Goal: Task Accomplishment & Management: Use online tool/utility

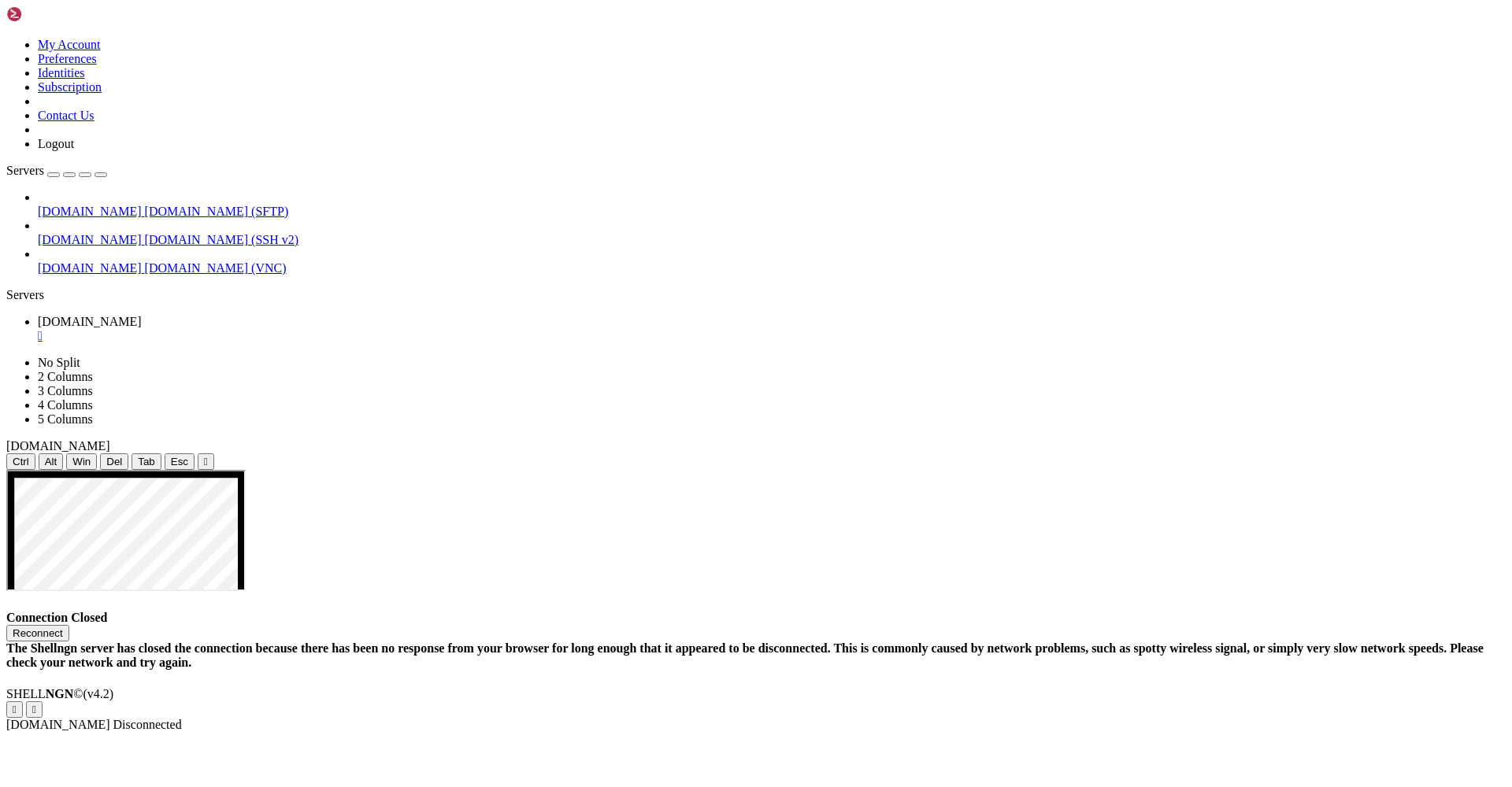
click at [69, 625] on button "Reconnect" at bounding box center [37, 633] width 63 height 17
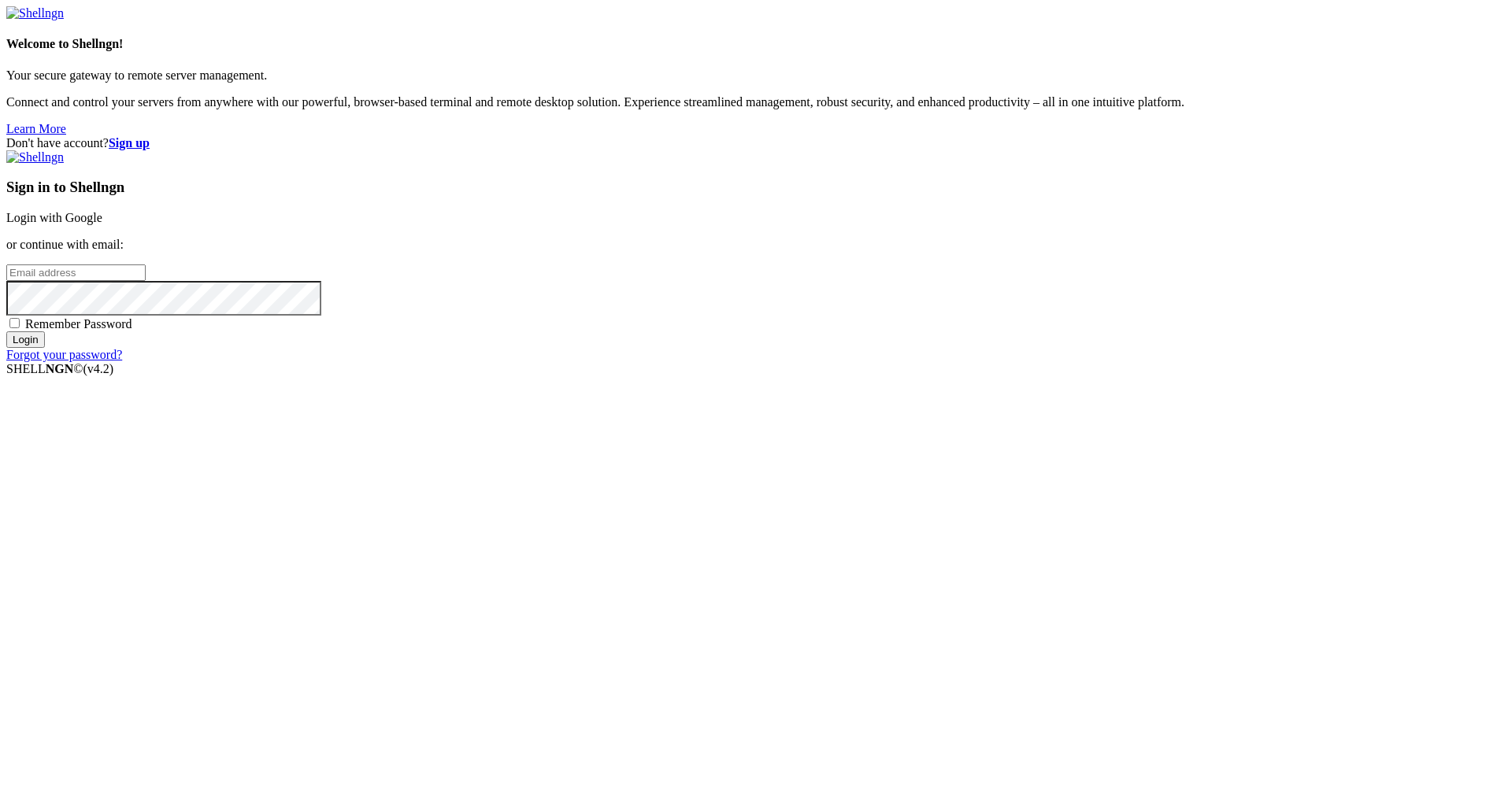
click at [102, 225] on link "Login with Google" at bounding box center [54, 217] width 96 height 14
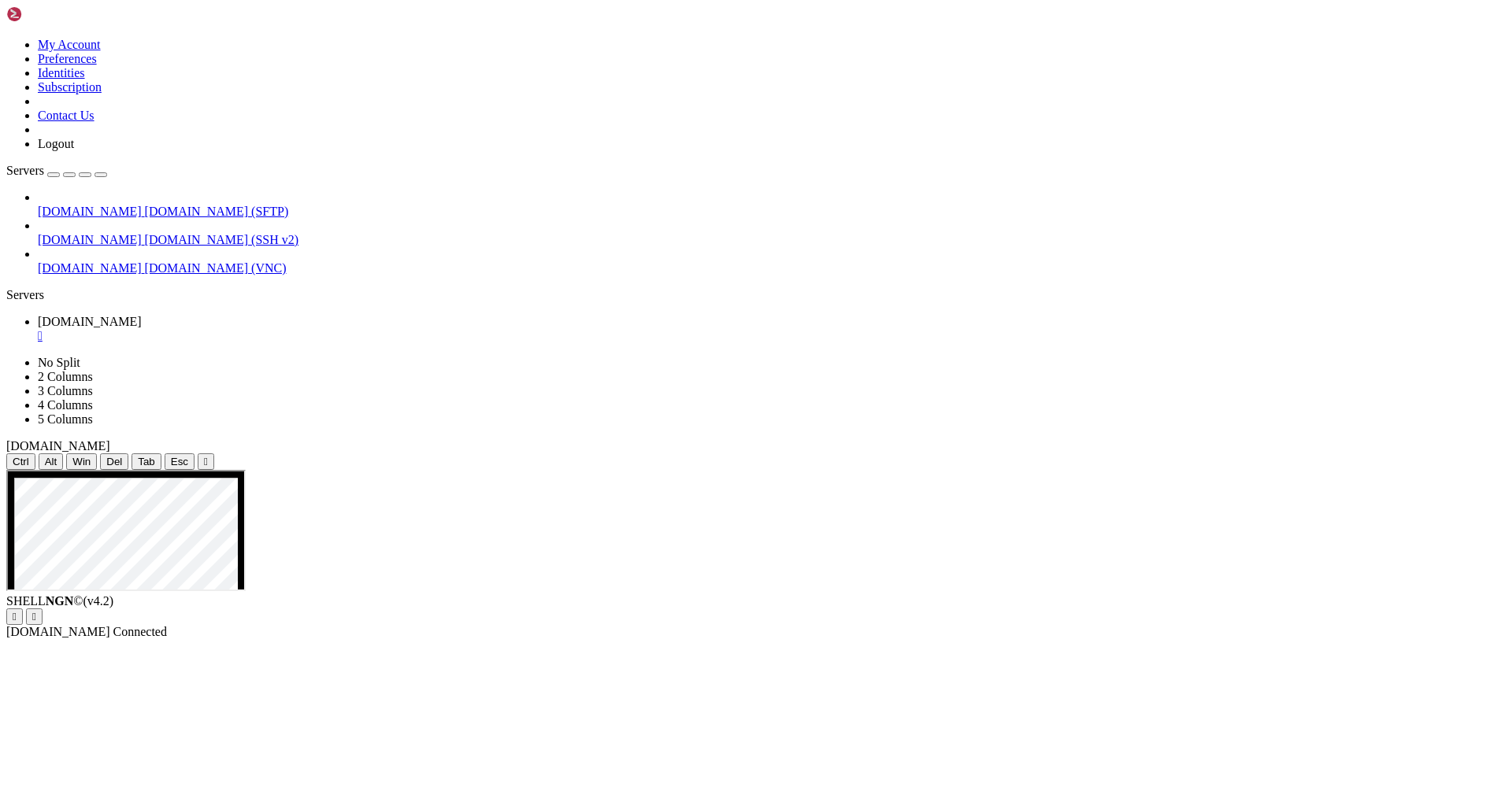
drag, startPoint x: 366, startPoint y: 49, endPoint x: 366, endPoint y: 37, distance: 12.0
click at [208, 456] on div "" at bounding box center [206, 461] width 4 height 12
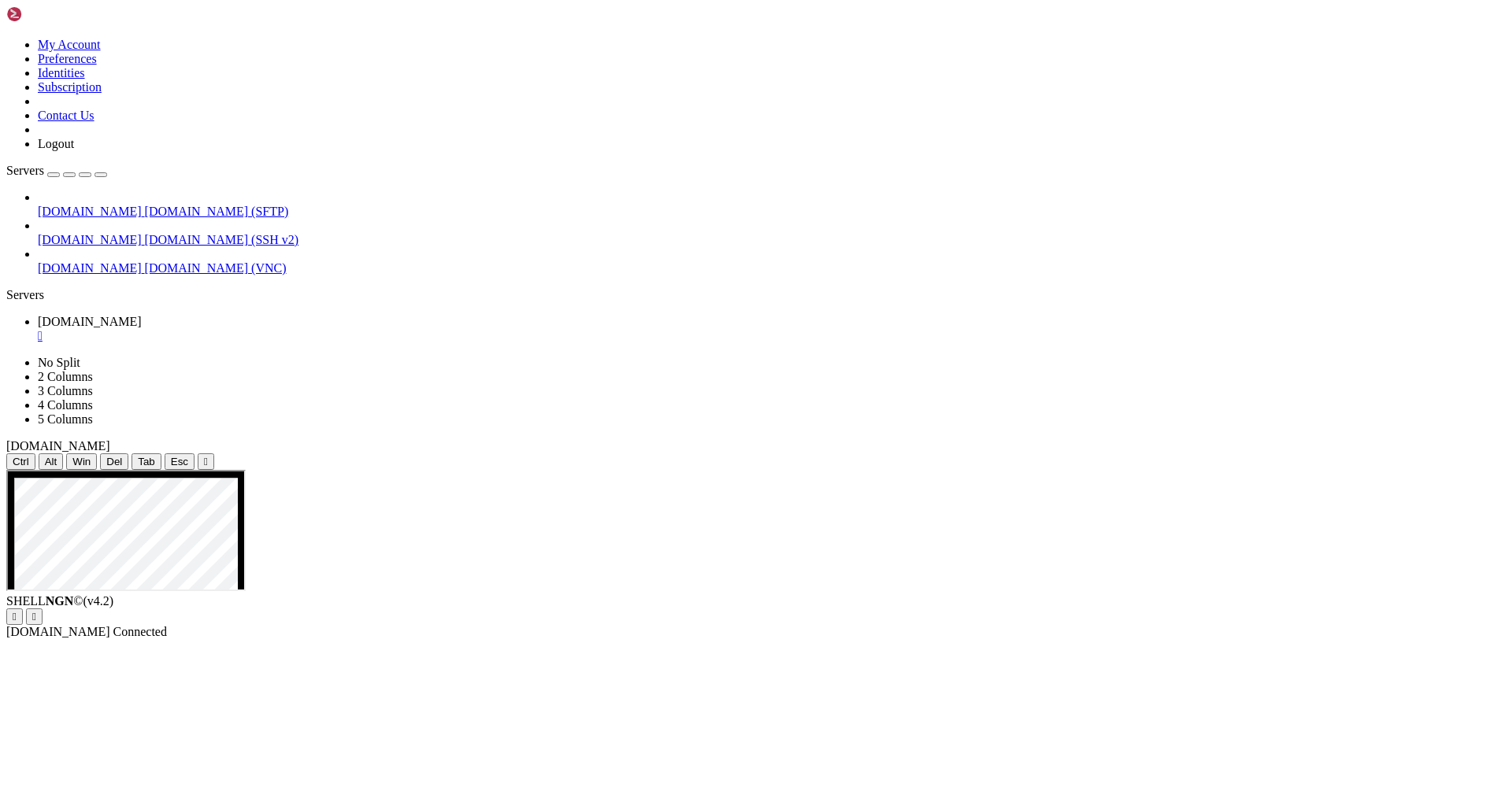
drag, startPoint x: 723, startPoint y: 709, endPoint x: 611, endPoint y: 668, distance: 119.3
